Goal: Transaction & Acquisition: Purchase product/service

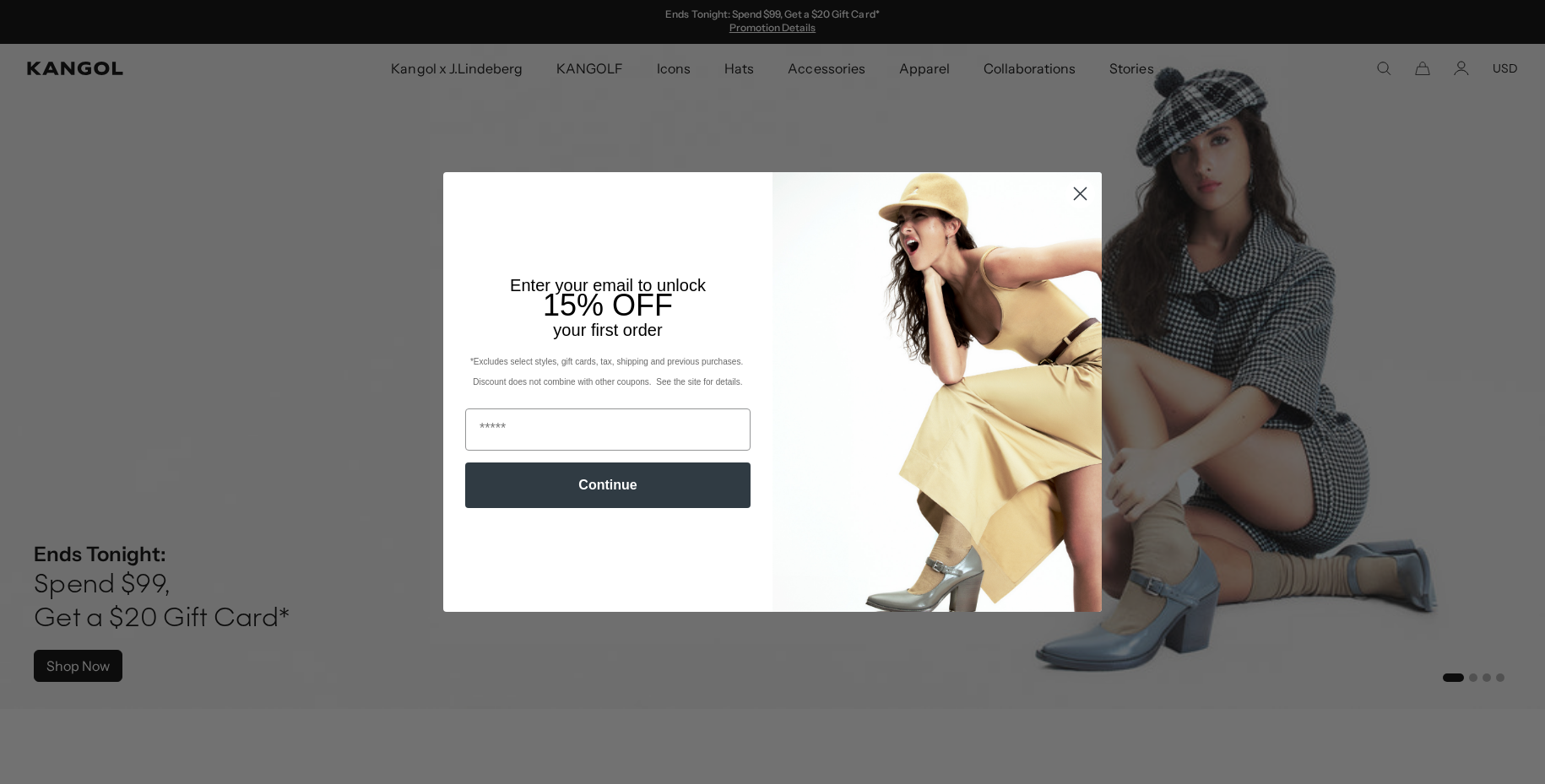
click at [1060, 201] on img "POPUP Form" at bounding box center [938, 392] width 330 height 439
click at [1073, 190] on circle "Close dialog" at bounding box center [1080, 193] width 27 height 27
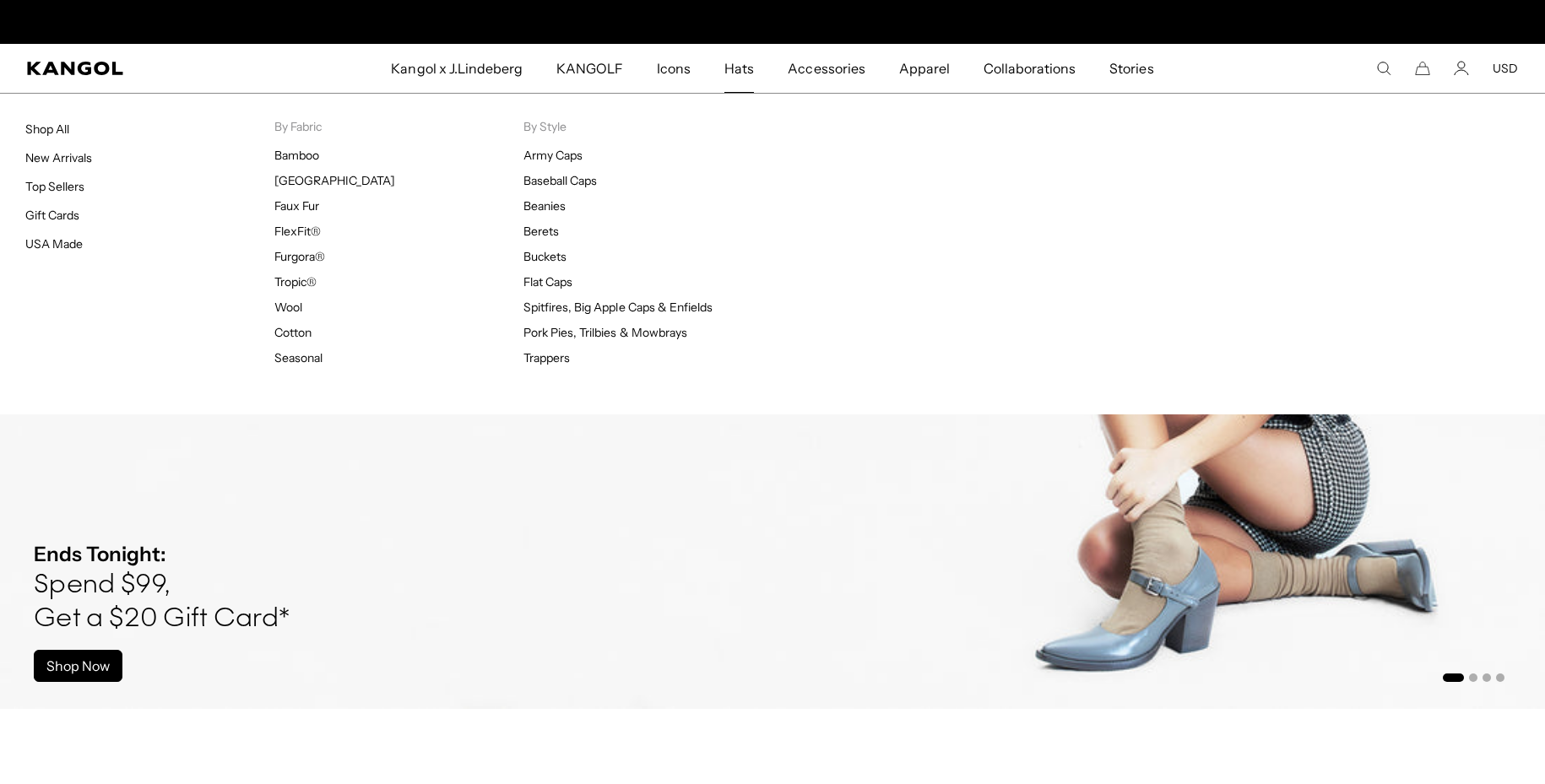
click at [734, 74] on span "Hats" at bounding box center [739, 68] width 29 height 49
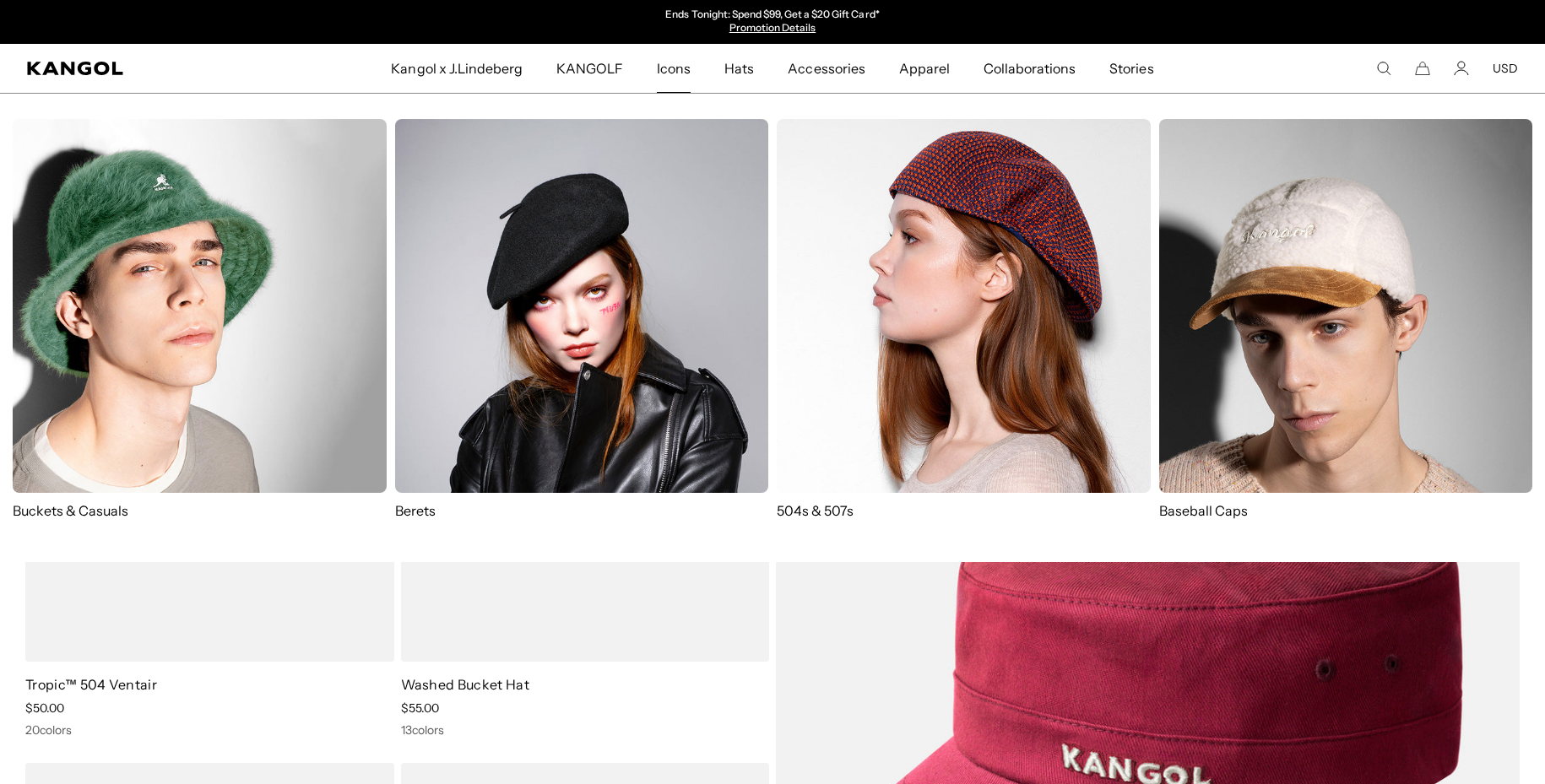
click at [678, 66] on span "Icons" at bounding box center [674, 68] width 34 height 49
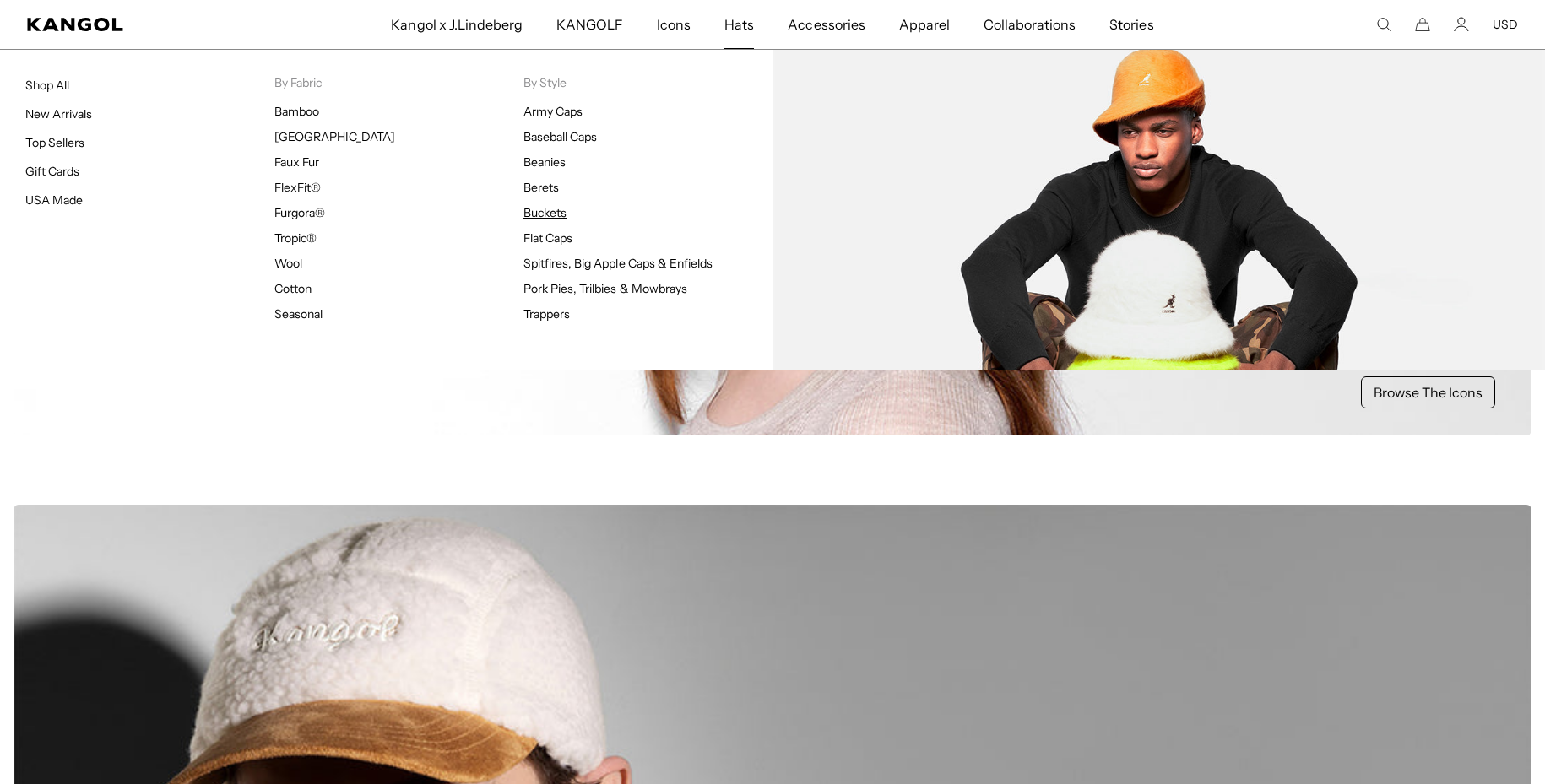
scroll to position [0, 348]
click at [543, 210] on link "Buckets" at bounding box center [545, 213] width 43 height 15
